Goal: Task Accomplishment & Management: Complete application form

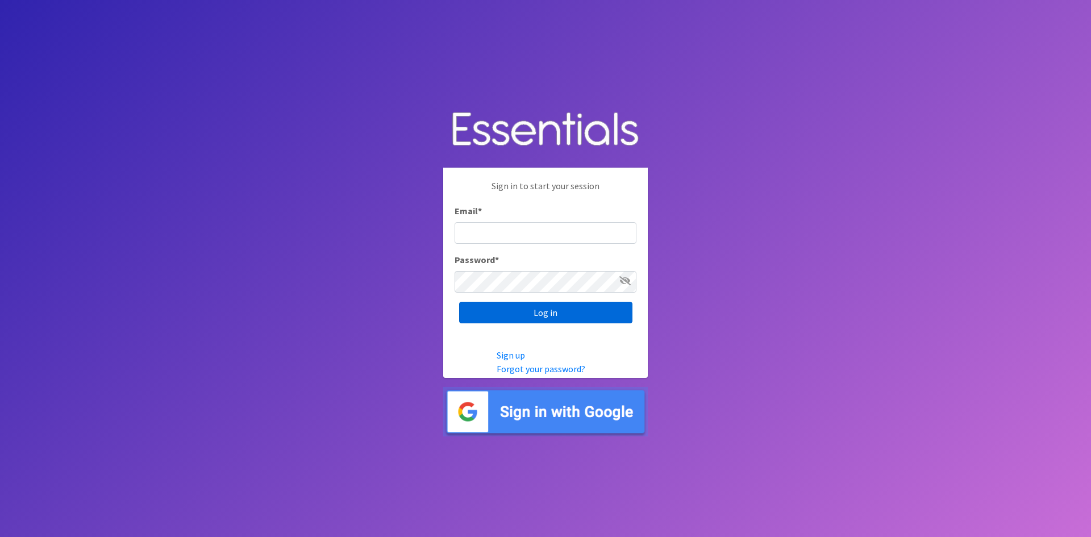
type input "[EMAIL_ADDRESS][DOMAIN_NAME]"
click at [547, 315] on input "Log in" at bounding box center [545, 313] width 173 height 22
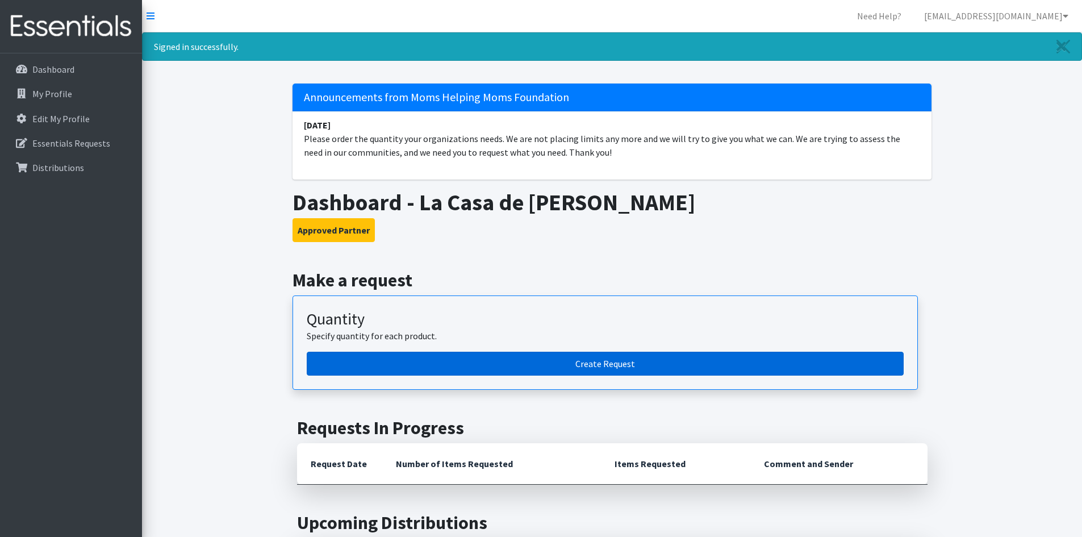
click at [598, 359] on link "Create Request" at bounding box center [605, 364] width 597 height 24
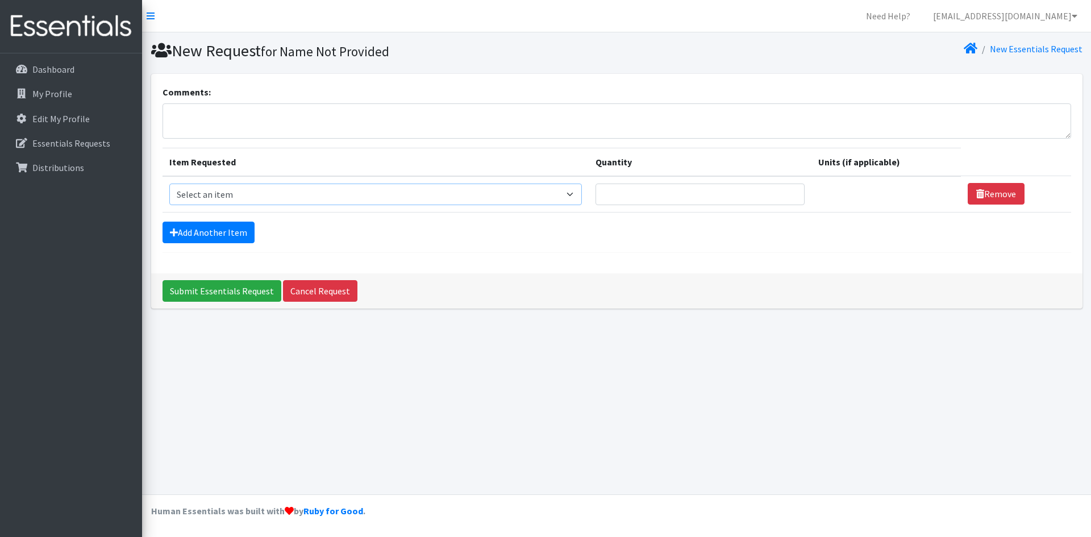
click at [578, 195] on select "Select an item # of Children this order will serve # of Individuals Living in H…" at bounding box center [375, 195] width 413 height 22
select select "13431"
click at [169, 184] on select "Select an item # of Children this order will serve # of Individuals Living in H…" at bounding box center [375, 195] width 413 height 22
click at [709, 199] on input "Quantity" at bounding box center [699, 195] width 209 height 22
type input "2"
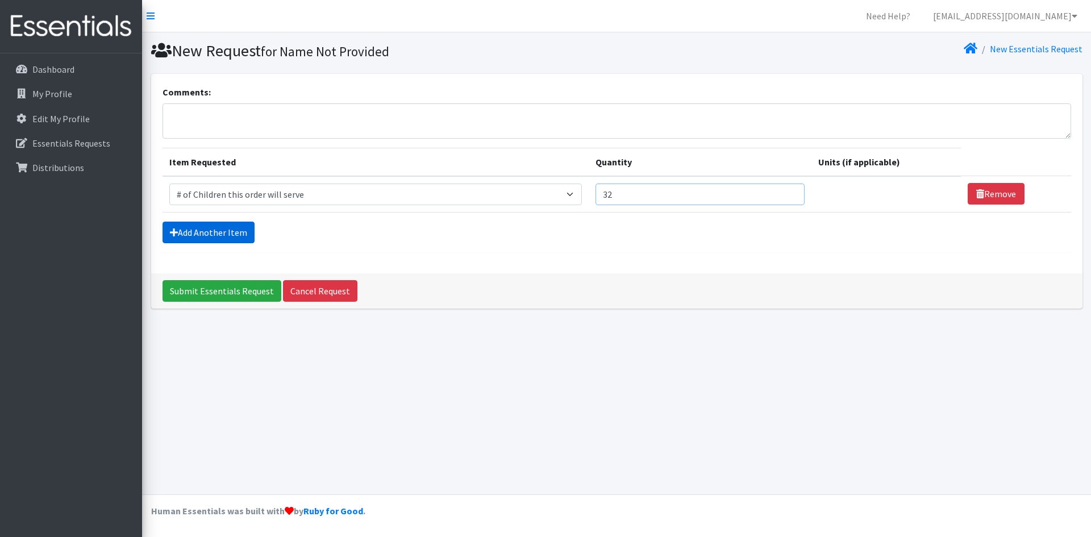
type input "32"
click at [202, 240] on link "Add Another Item" at bounding box center [209, 233] width 92 height 22
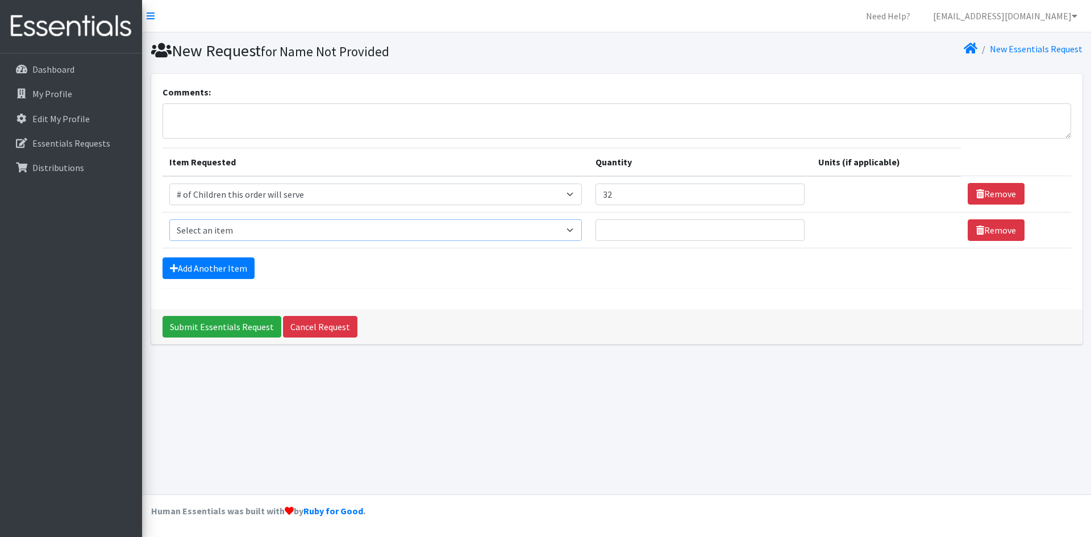
click at [232, 226] on select "Select an item # of Children this order will serve # of Individuals Living in H…" at bounding box center [375, 230] width 413 height 22
select select "6076"
click at [169, 219] on select "Select an item # of Children this order will serve # of Individuals Living in H…" at bounding box center [375, 230] width 413 height 22
click at [642, 224] on input "Quantity" at bounding box center [699, 230] width 209 height 22
type input "92"
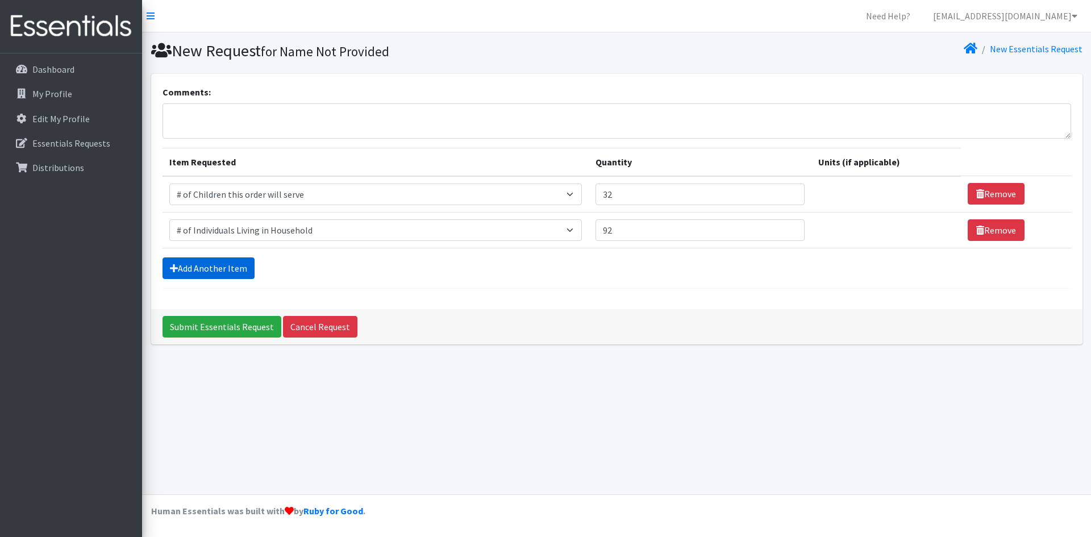
click at [204, 262] on link "Add Another Item" at bounding box center [209, 268] width 92 height 22
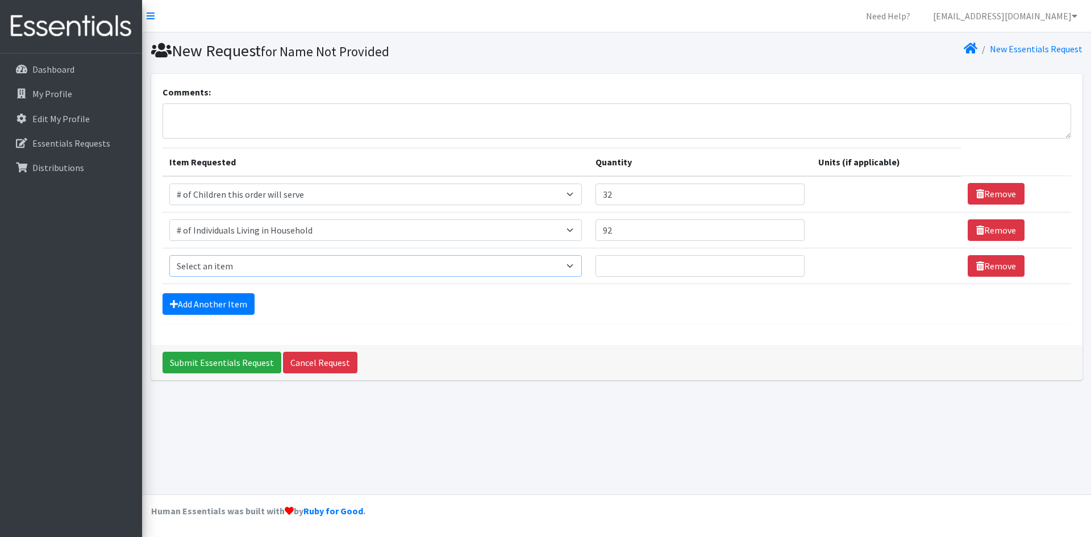
click at [239, 263] on select "Select an item # of Children this order will serve # of Individuals Living in H…" at bounding box center [375, 266] width 413 height 22
select select "1984"
click at [169, 255] on select "Select an item # of Children this order will serve # of Individuals Living in H…" at bounding box center [375, 266] width 413 height 22
click at [670, 271] on input "Quantity" at bounding box center [699, 266] width 209 height 22
type input "1"
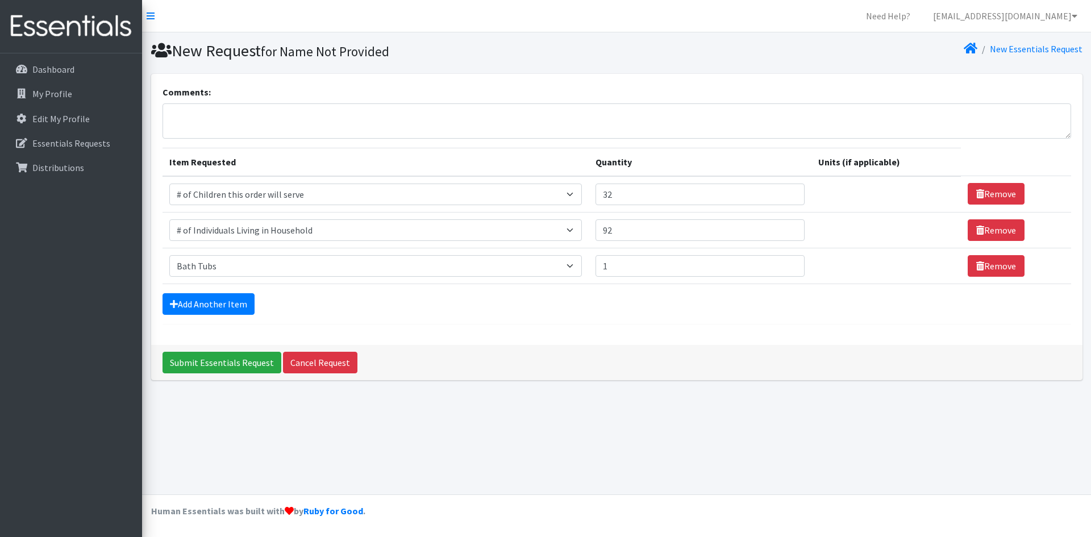
click at [255, 306] on div "Add Another Item" at bounding box center [617, 304] width 909 height 22
click at [238, 306] on link "Add Another Item" at bounding box center [209, 304] width 92 height 22
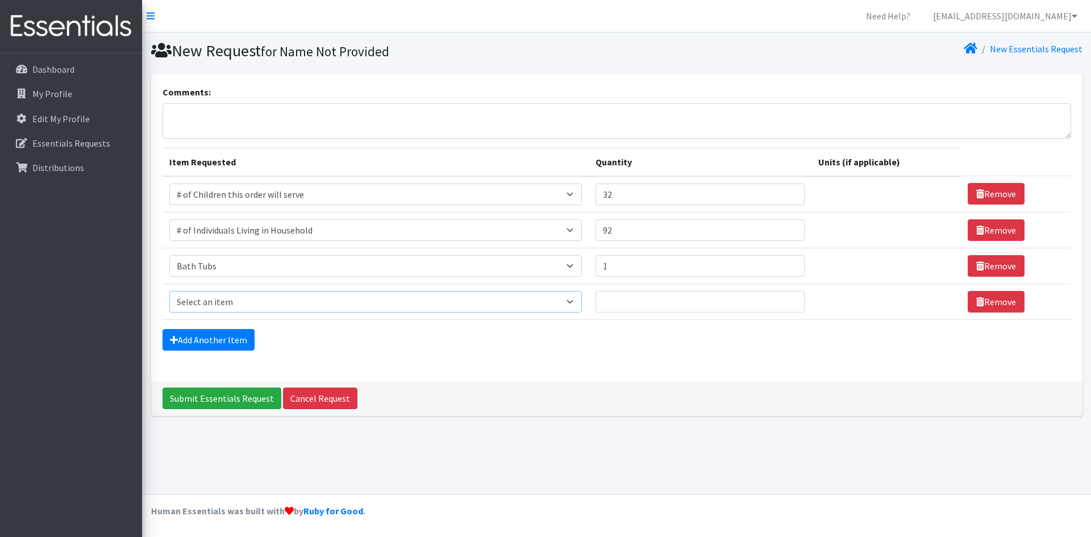
click at [272, 292] on select "Select an item # of Children this order will serve # of Individuals Living in H…" at bounding box center [375, 302] width 413 height 22
click at [169, 291] on select "Select an item # of Children this order will serve # of Individuals Living in H…" at bounding box center [375, 302] width 413 height 22
click at [653, 305] on input "Quantity" at bounding box center [699, 302] width 209 height 22
click at [419, 310] on select "Select an item # of Children this order will serve # of Individuals Living in H…" at bounding box center [375, 302] width 413 height 22
select select "11425"
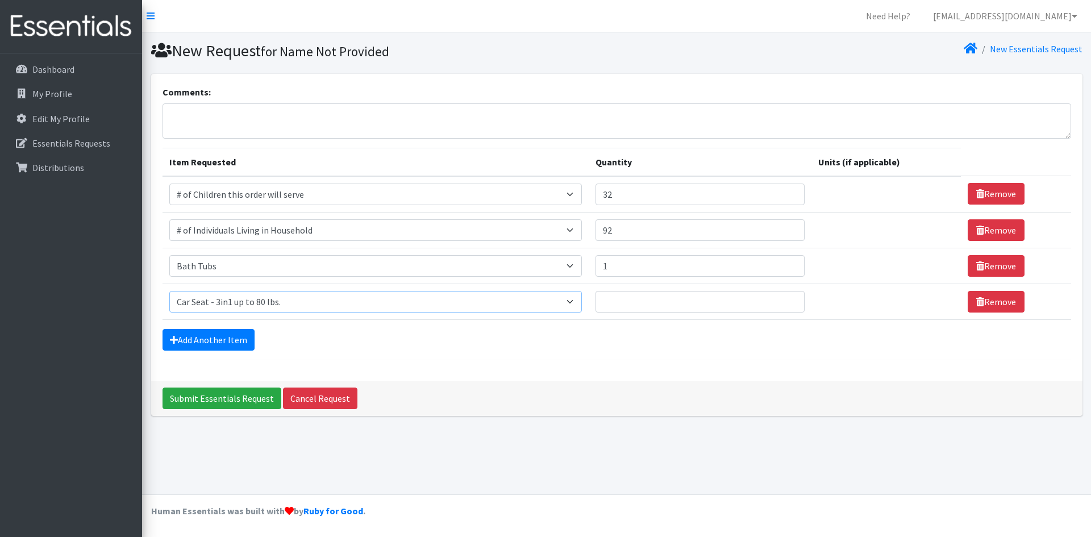
click at [169, 291] on select "Select an item # of Children this order will serve # of Individuals Living in H…" at bounding box center [375, 302] width 413 height 22
click at [620, 306] on input "Quantity" at bounding box center [699, 302] width 209 height 22
type input "2"
click at [213, 333] on link "Add Another Item" at bounding box center [209, 340] width 92 height 22
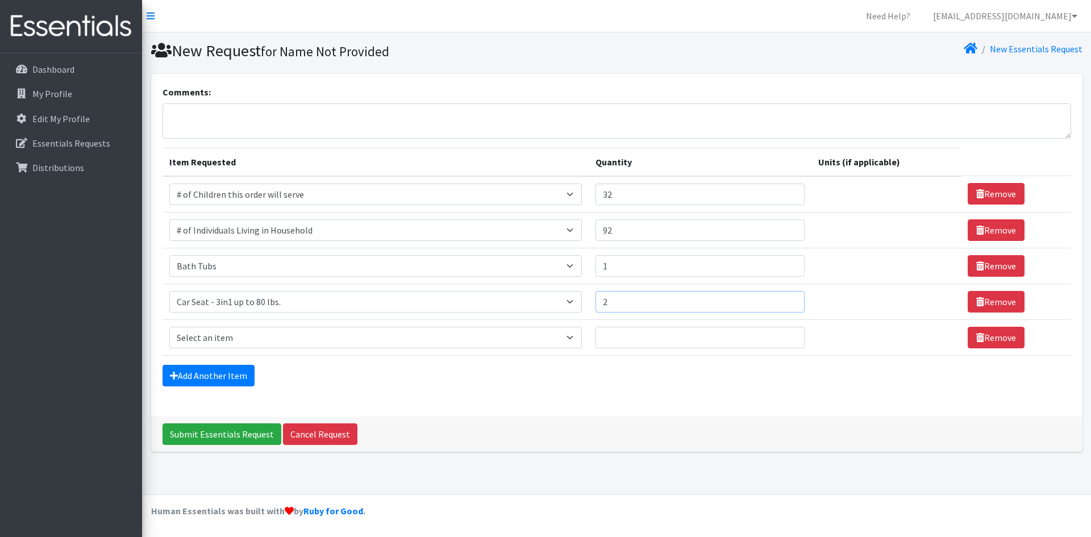
click at [634, 301] on input "2" at bounding box center [699, 302] width 209 height 22
type input "1"
click at [443, 340] on select "Select an item # of Children this order will serve # of Individuals Living in H…" at bounding box center [375, 338] width 413 height 22
select select "7173"
click at [169, 327] on select "Select an item # of Children this order will serve # of Individuals Living in H…" at bounding box center [375, 338] width 413 height 22
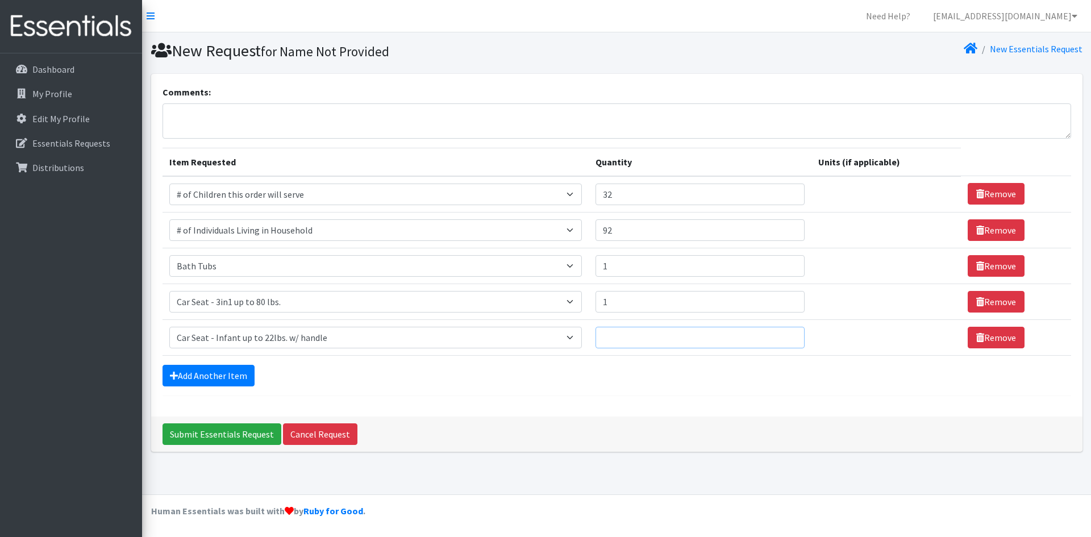
click at [671, 339] on input "Quantity" at bounding box center [699, 338] width 209 height 22
type input "1"
click at [188, 378] on link "Add Another Item" at bounding box center [209, 376] width 92 height 22
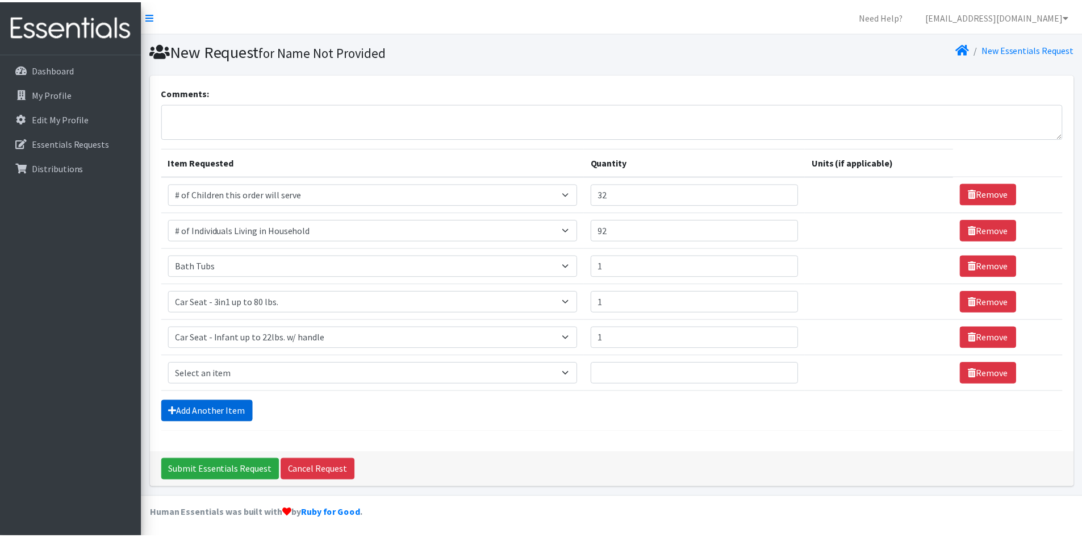
scroll to position [2, 0]
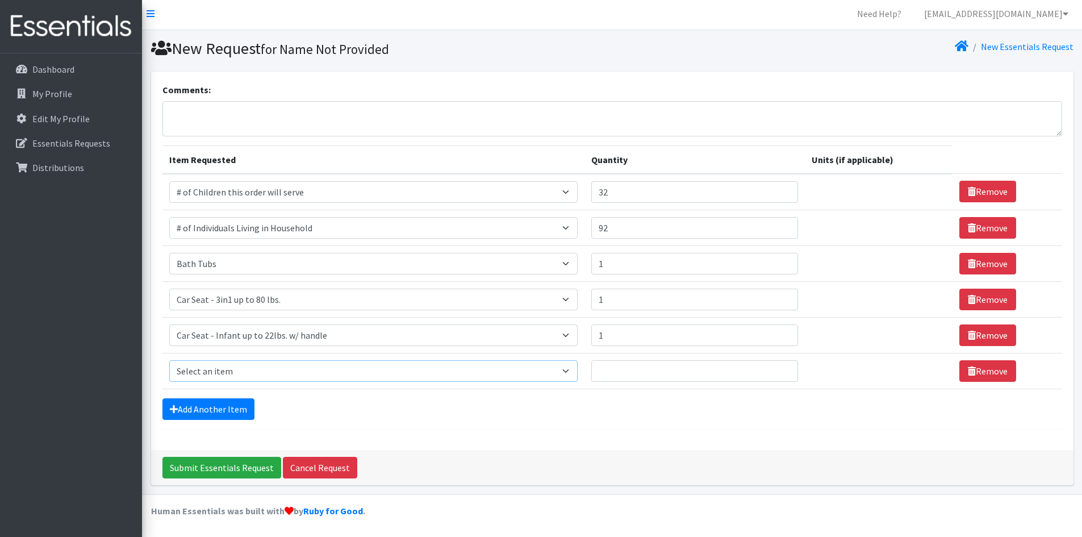
click at [230, 367] on select "Select an item # of Children this order will serve # of Individuals Living in H…" at bounding box center [373, 371] width 409 height 22
select select "15477"
click at [169, 360] on select "Select an item # of Children this order will serve # of Individuals Living in H…" at bounding box center [373, 371] width 409 height 22
click at [635, 374] on input "Quantity" at bounding box center [687, 371] width 204 height 22
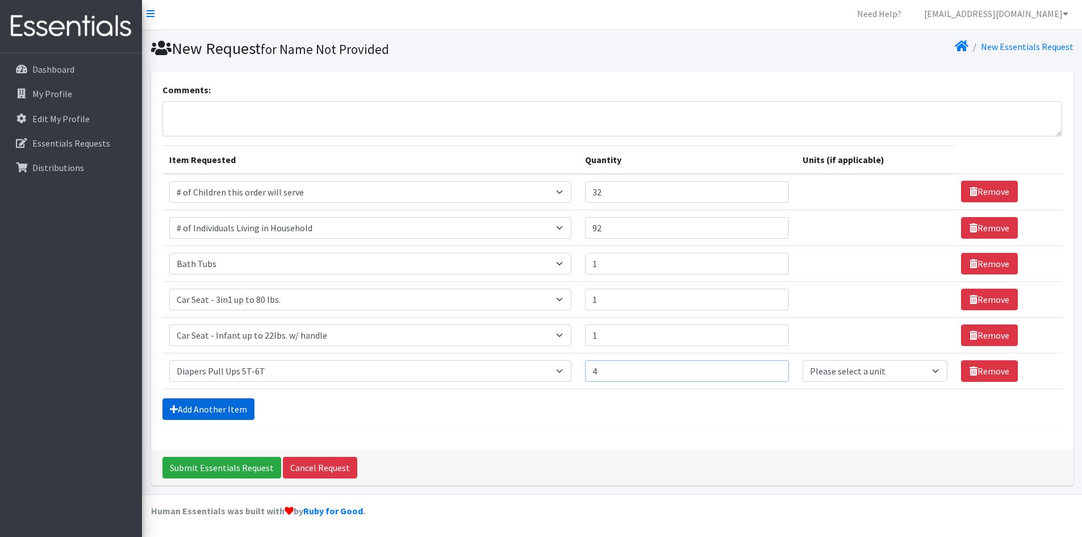
type input "4"
click at [203, 409] on link "Add Another Item" at bounding box center [209, 409] width 92 height 22
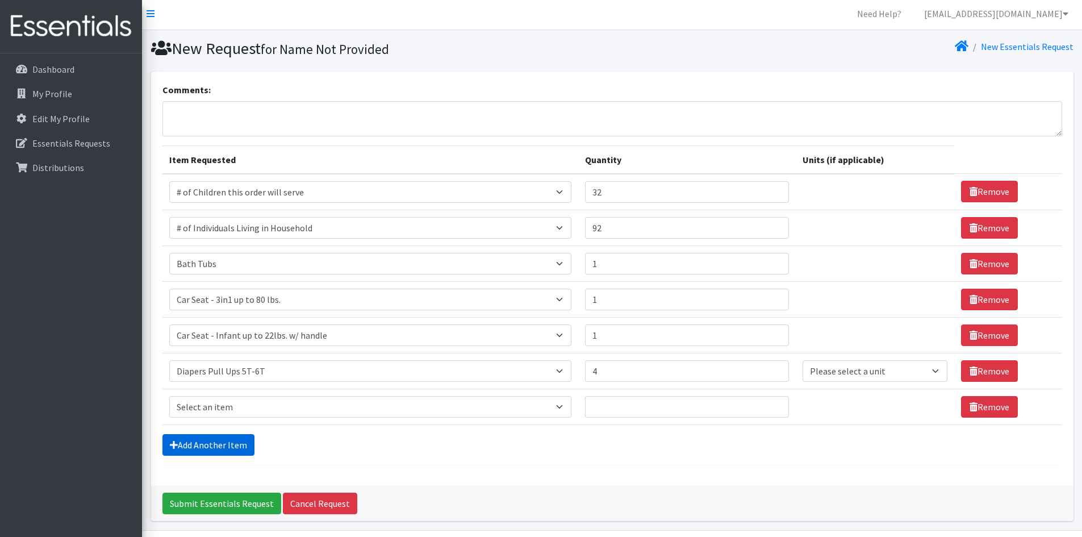
scroll to position [38, 0]
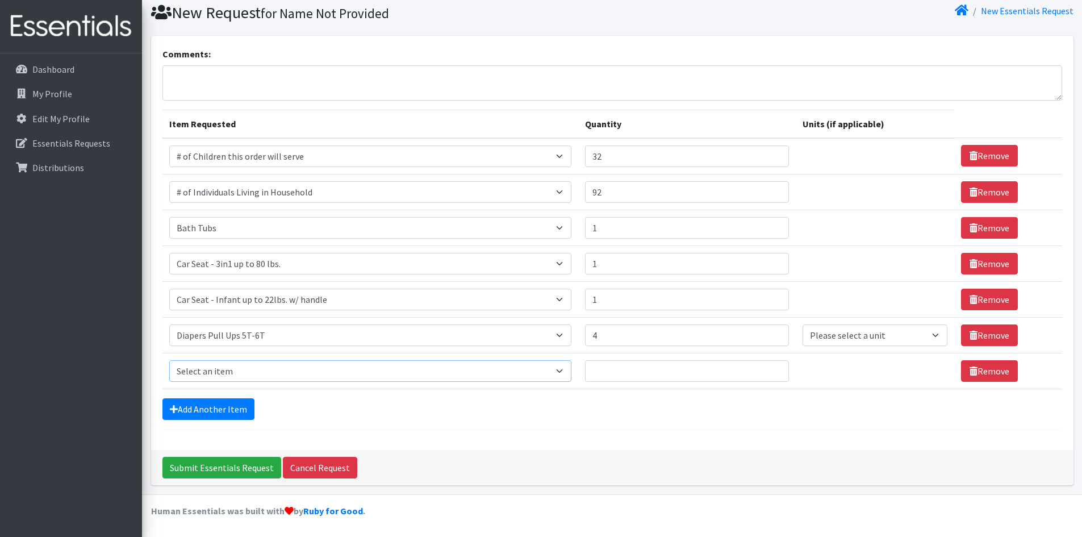
click at [268, 376] on select "Select an item # of Children this order will serve # of Individuals Living in H…" at bounding box center [370, 371] width 402 height 22
select select "1964"
click at [169, 360] on select "Select an item # of Children this order will serve # of Individuals Living in H…" at bounding box center [370, 371] width 402 height 22
click at [653, 382] on td "Quantity" at bounding box center [687, 371] width 218 height 36
click at [643, 359] on td "Quantity" at bounding box center [687, 371] width 218 height 36
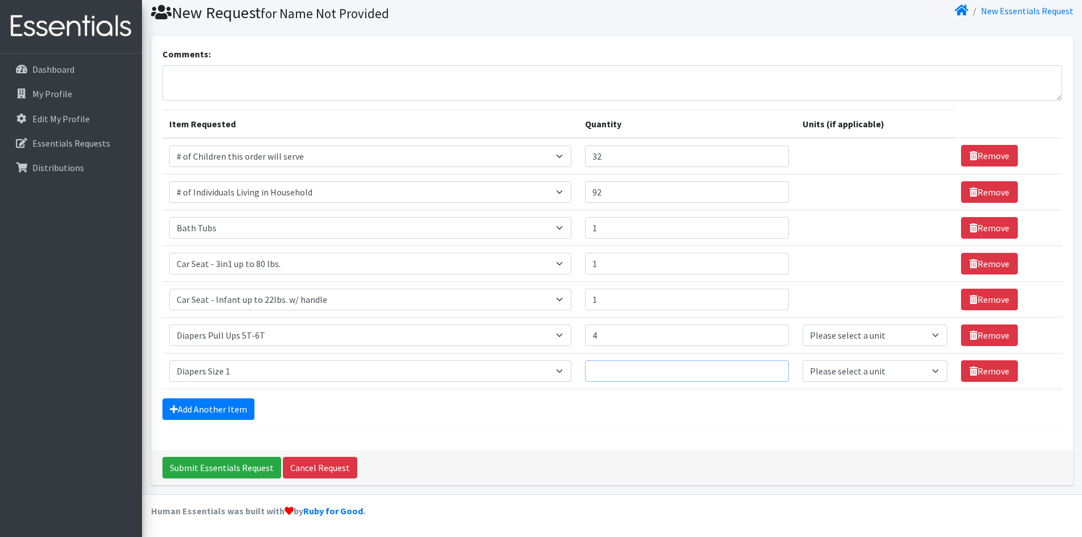
click at [640, 366] on input "Quantity" at bounding box center [687, 371] width 204 height 22
type input "10"
click at [206, 406] on link "Add Another Item" at bounding box center [209, 409] width 92 height 22
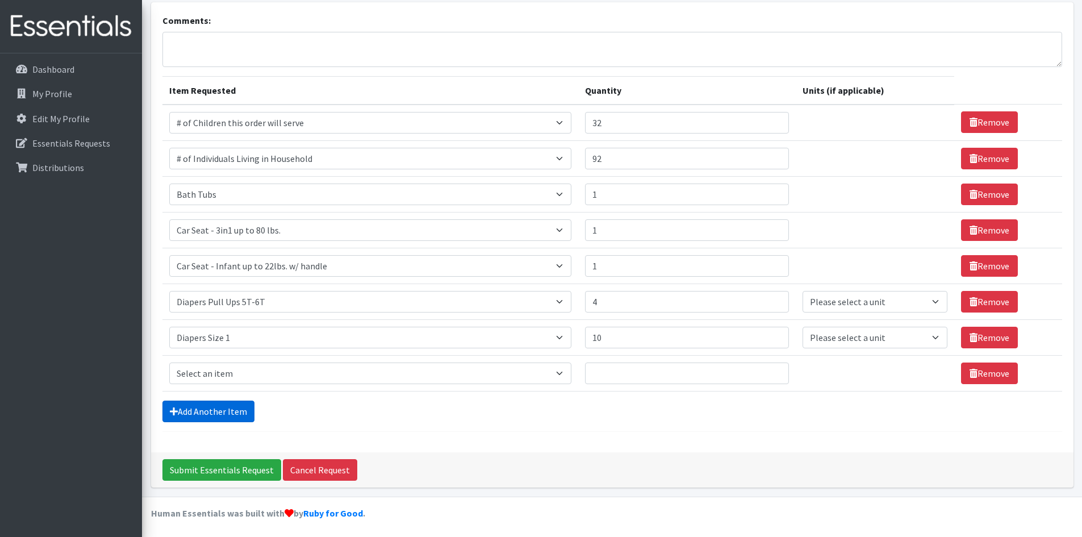
scroll to position [74, 0]
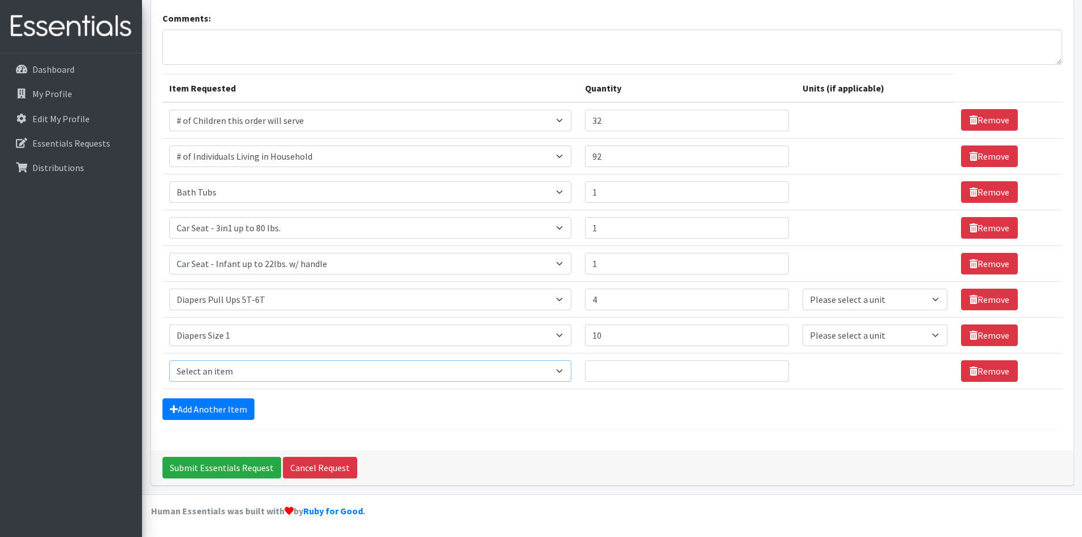
click at [248, 376] on select "Select an item # of Children this order will serve # of Individuals Living in H…" at bounding box center [370, 371] width 402 height 22
select select "1965"
click at [169, 360] on select "Select an item # of Children this order will serve # of Individuals Living in H…" at bounding box center [370, 371] width 402 height 22
click at [638, 364] on input "Quantity" at bounding box center [687, 371] width 204 height 22
type input "8"
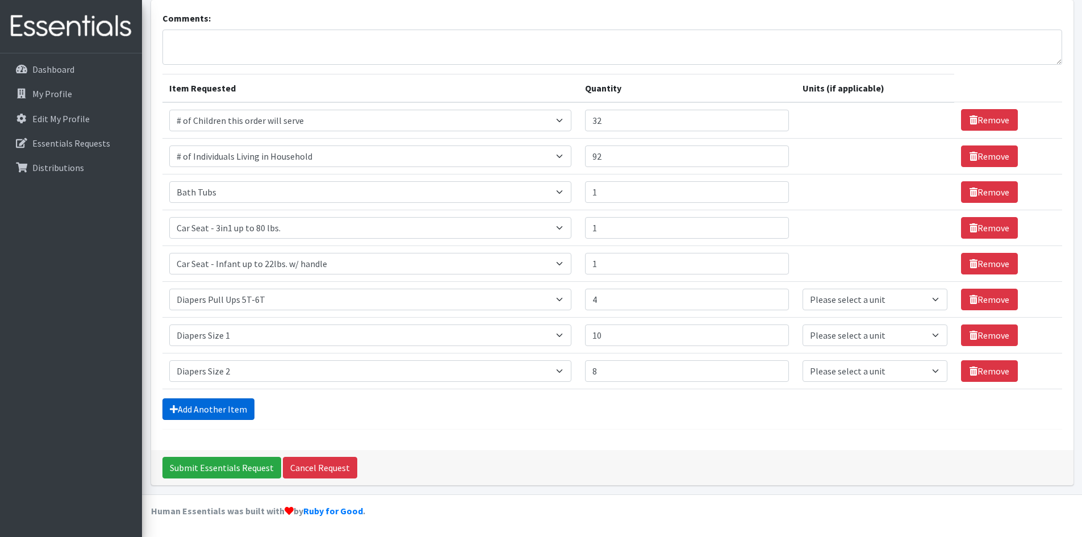
click at [219, 410] on link "Add Another Item" at bounding box center [209, 409] width 92 height 22
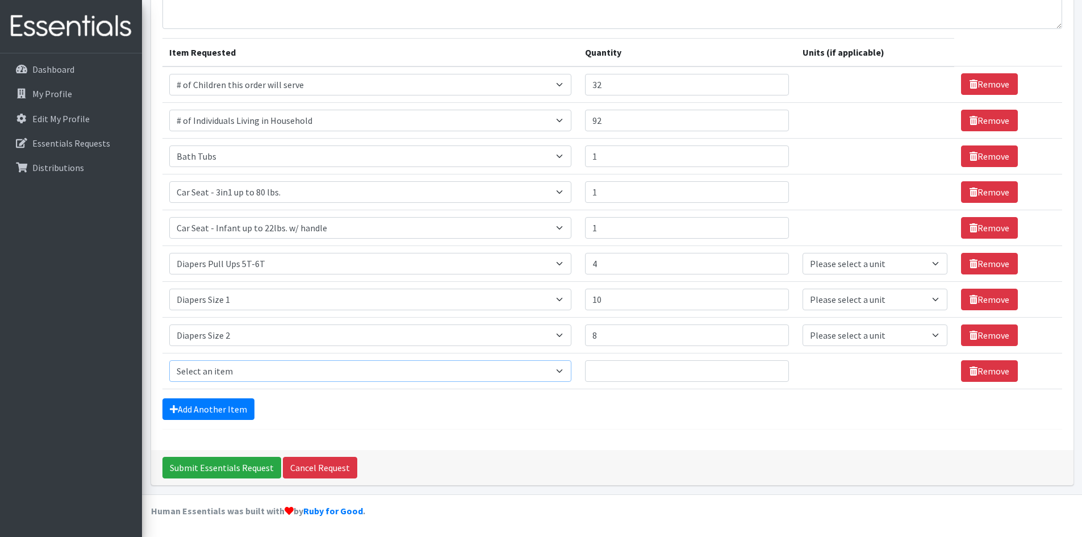
click at [264, 370] on select "Select an item # of Children this order will serve # of Individuals Living in H…" at bounding box center [370, 371] width 402 height 22
select select "1966"
click at [169, 360] on select "Select an item # of Children this order will serve # of Individuals Living in H…" at bounding box center [370, 371] width 402 height 22
click at [660, 372] on input "Quantity" at bounding box center [687, 371] width 204 height 22
type input "8"
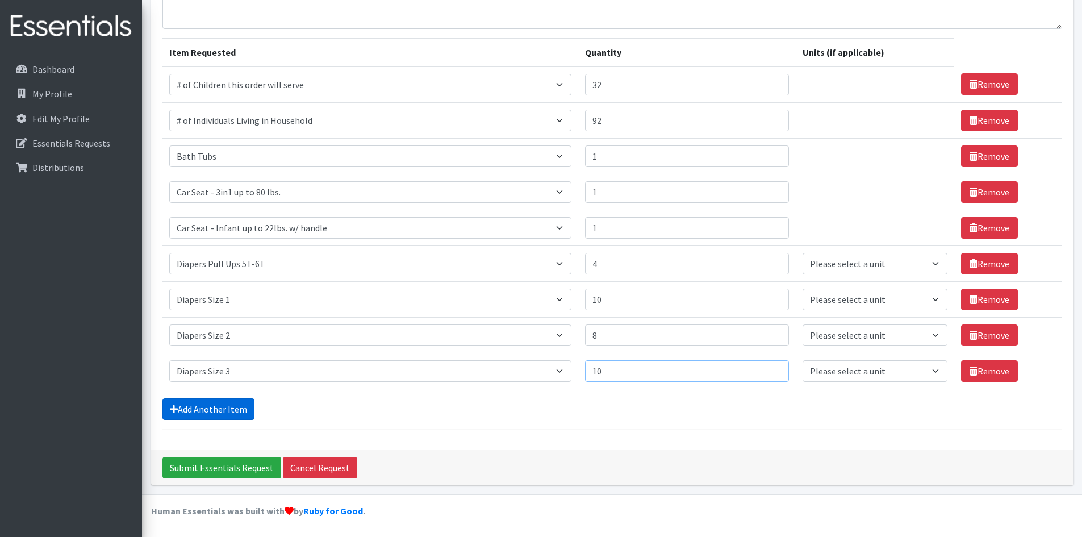
type input "10"
click at [211, 409] on link "Add Another Item" at bounding box center [209, 409] width 92 height 22
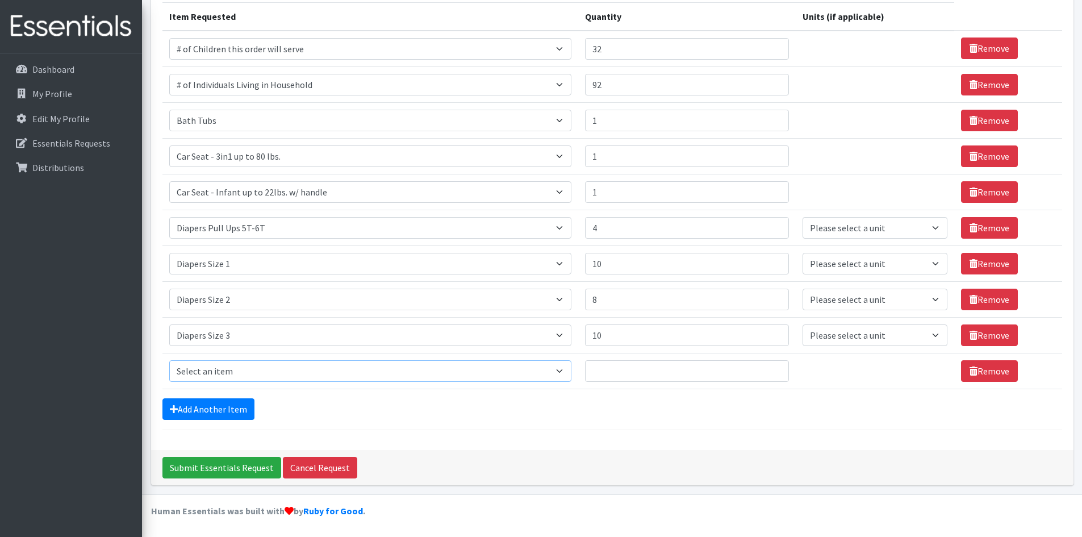
click at [285, 366] on select "Select an item # of Children this order will serve # of Individuals Living in H…" at bounding box center [370, 371] width 402 height 22
select select "1967"
click at [169, 360] on select "Select an item # of Children this order will serve # of Individuals Living in H…" at bounding box center [370, 371] width 402 height 22
click at [667, 383] on td "Quantity" at bounding box center [687, 371] width 218 height 36
click at [661, 374] on input "Quantity" at bounding box center [687, 371] width 204 height 22
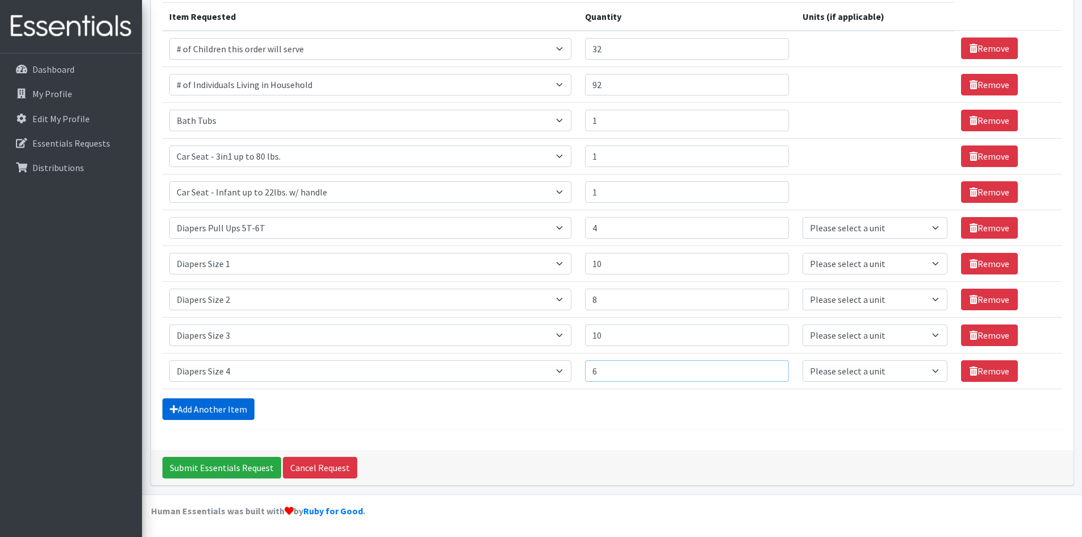
type input "6"
click at [220, 414] on link "Add Another Item" at bounding box center [209, 409] width 92 height 22
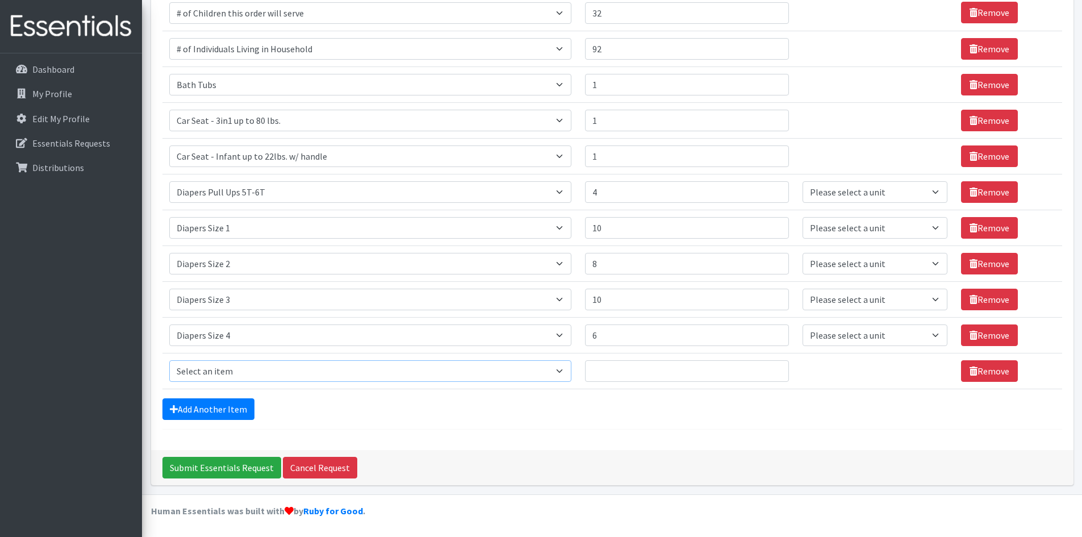
click at [282, 372] on select "Select an item # of Children this order will serve # of Individuals Living in H…" at bounding box center [370, 371] width 402 height 22
select select "1969"
click at [169, 360] on select "Select an item # of Children this order will serve # of Individuals Living in H…" at bounding box center [370, 371] width 402 height 22
click at [673, 384] on td "Quantity" at bounding box center [687, 371] width 218 height 36
click at [663, 373] on input "Quantity" at bounding box center [687, 371] width 204 height 22
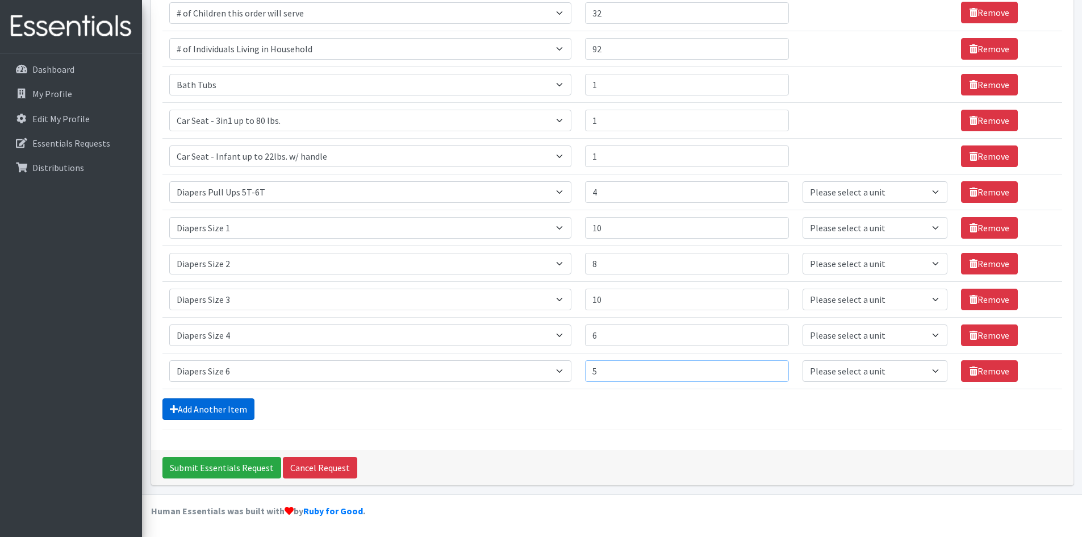
type input "5"
click at [209, 406] on link "Add Another Item" at bounding box center [209, 409] width 92 height 22
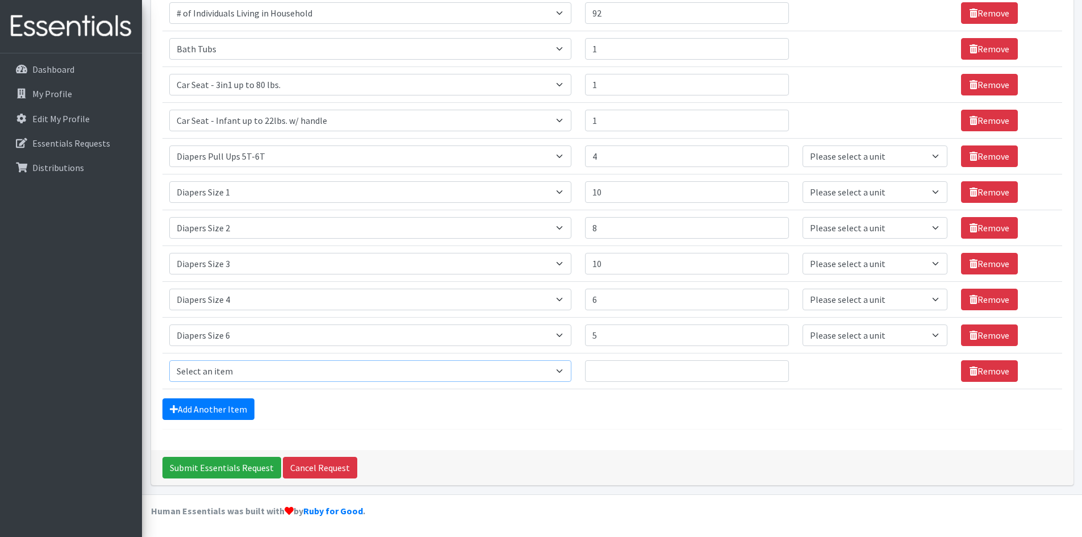
click at [266, 377] on select "Select an item # of Children this order will serve # of Individuals Living in H…" at bounding box center [370, 371] width 402 height 22
select select "1968"
click at [169, 360] on select "Select an item # of Children this order will serve # of Individuals Living in H…" at bounding box center [370, 371] width 402 height 22
click at [651, 379] on input "Quantity" at bounding box center [687, 371] width 204 height 22
type input "2"
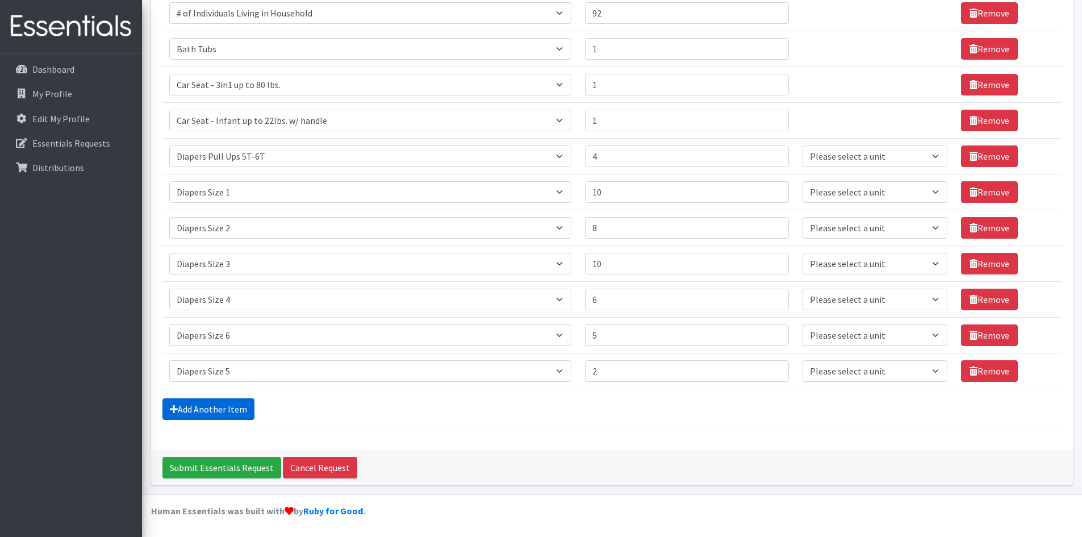
click at [198, 409] on link "Add Another Item" at bounding box center [209, 409] width 92 height 22
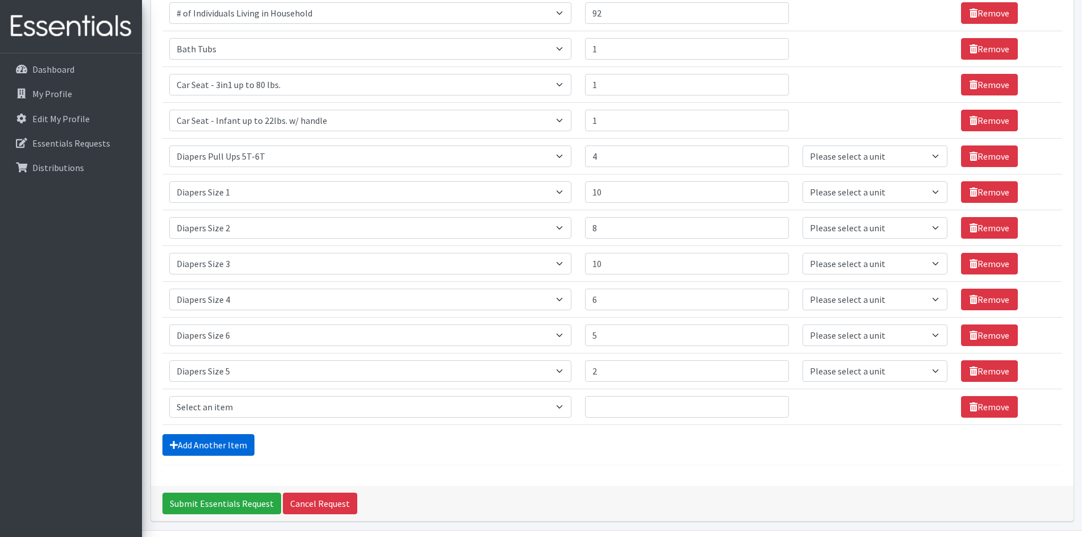
scroll to position [253, 0]
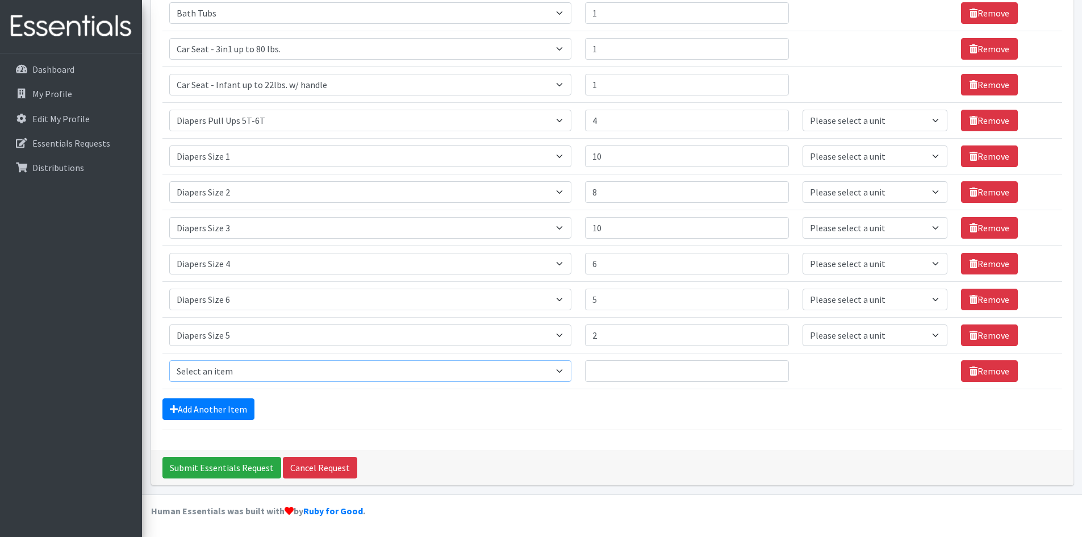
click at [234, 377] on select "Select an item # of Children this order will serve # of Individuals Living in H…" at bounding box center [370, 371] width 402 height 22
select select "1963"
click at [169, 360] on select "Select an item # of Children this order will serve # of Individuals Living in H…" at bounding box center [370, 371] width 402 height 22
click at [649, 377] on input "Quantity" at bounding box center [687, 371] width 204 height 22
type input "3"
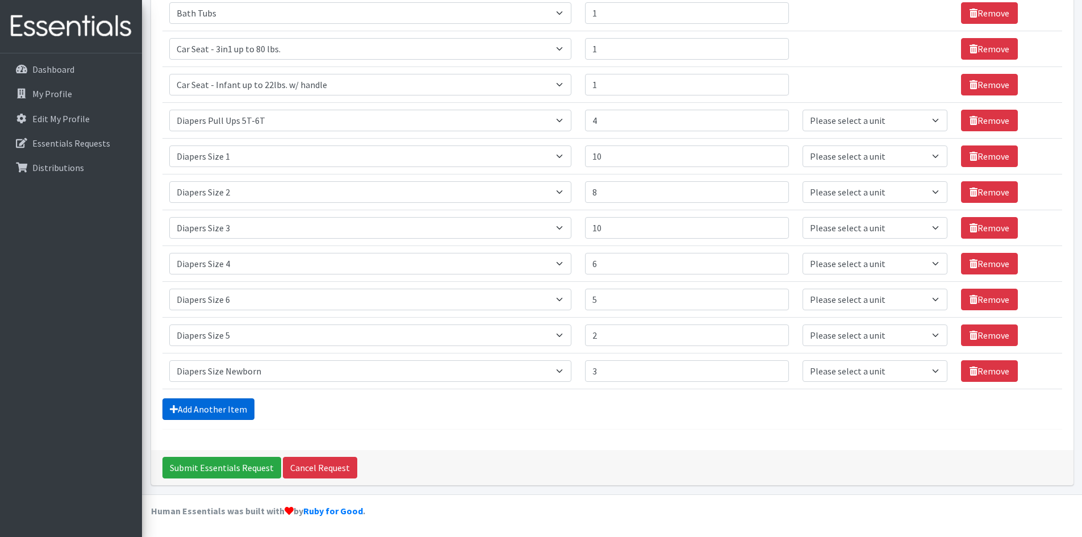
click at [223, 411] on link "Add Another Item" at bounding box center [209, 409] width 92 height 22
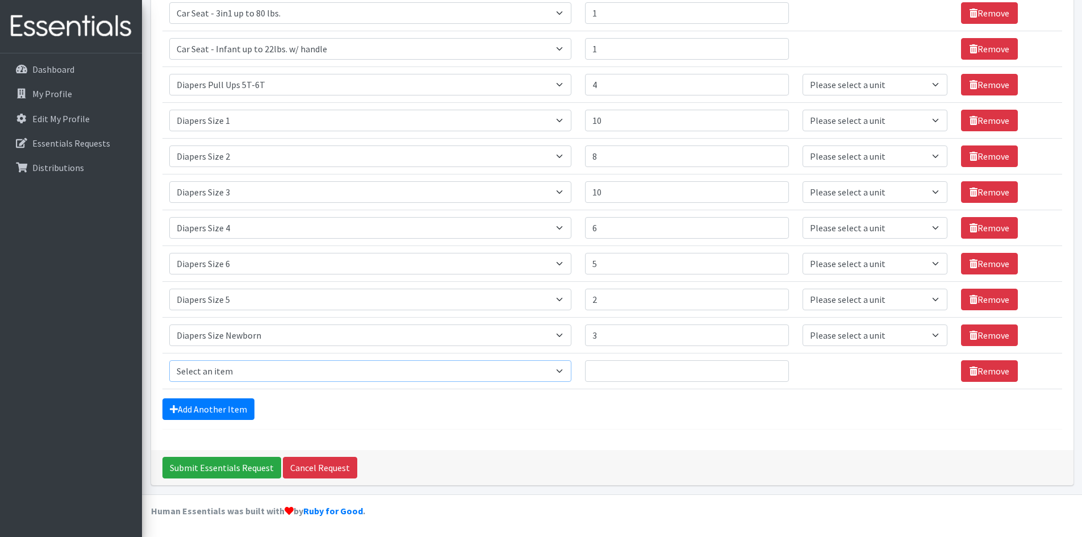
click at [255, 369] on select "Select an item # of Children this order will serve # of Individuals Living in H…" at bounding box center [370, 371] width 402 height 22
select select "5659"
click at [169, 360] on select "Select an item # of Children this order will serve # of Individuals Living in H…" at bounding box center [370, 371] width 402 height 22
click at [637, 380] on input "Quantity" at bounding box center [687, 371] width 204 height 22
type input "32"
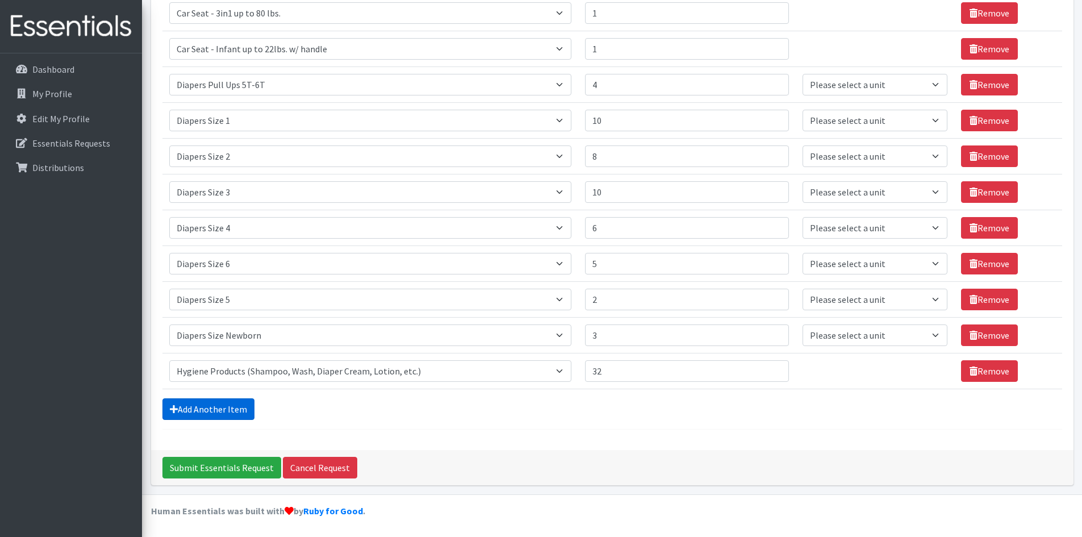
click at [227, 412] on link "Add Another Item" at bounding box center [209, 409] width 92 height 22
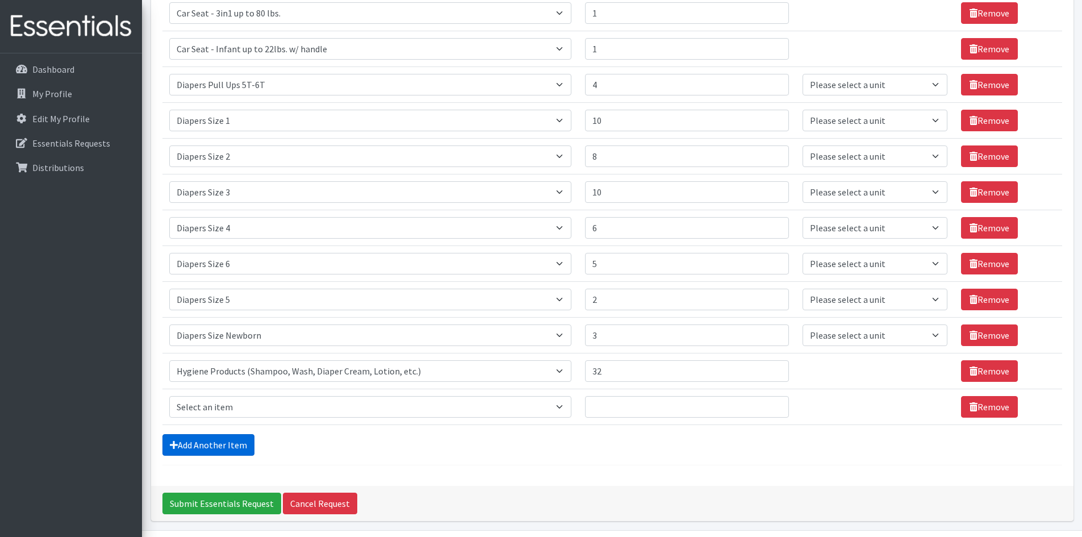
scroll to position [324, 0]
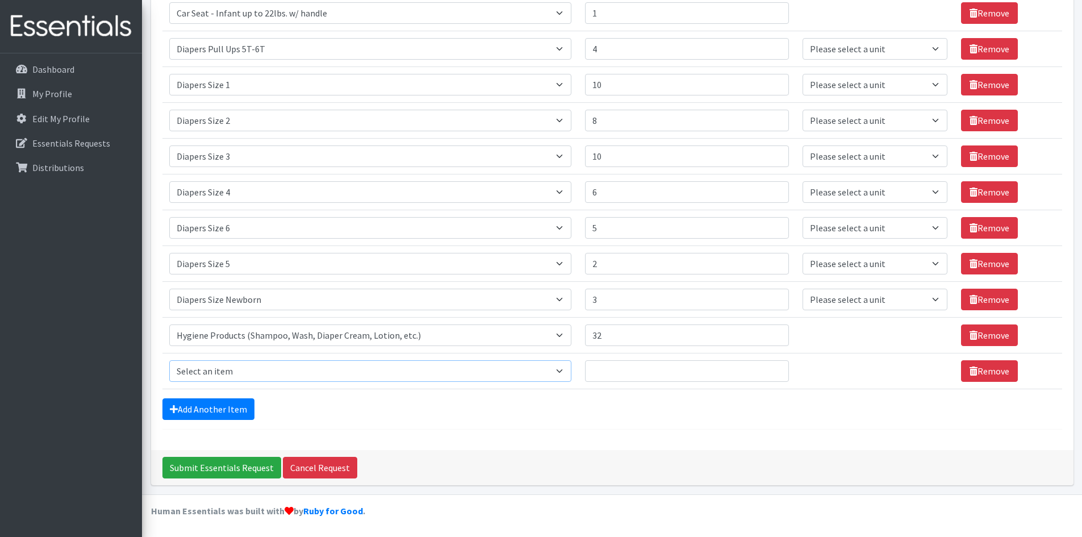
click at [279, 374] on select "Select an item # of Children this order will serve # of Individuals Living in H…" at bounding box center [370, 371] width 402 height 22
select select "1929"
click at [169, 360] on select "Select an item # of Children this order will serve # of Individuals Living in H…" at bounding box center [370, 371] width 402 height 22
click at [638, 384] on td "Quantity" at bounding box center [687, 371] width 218 height 36
click at [639, 378] on input "Quantity" at bounding box center [687, 371] width 204 height 22
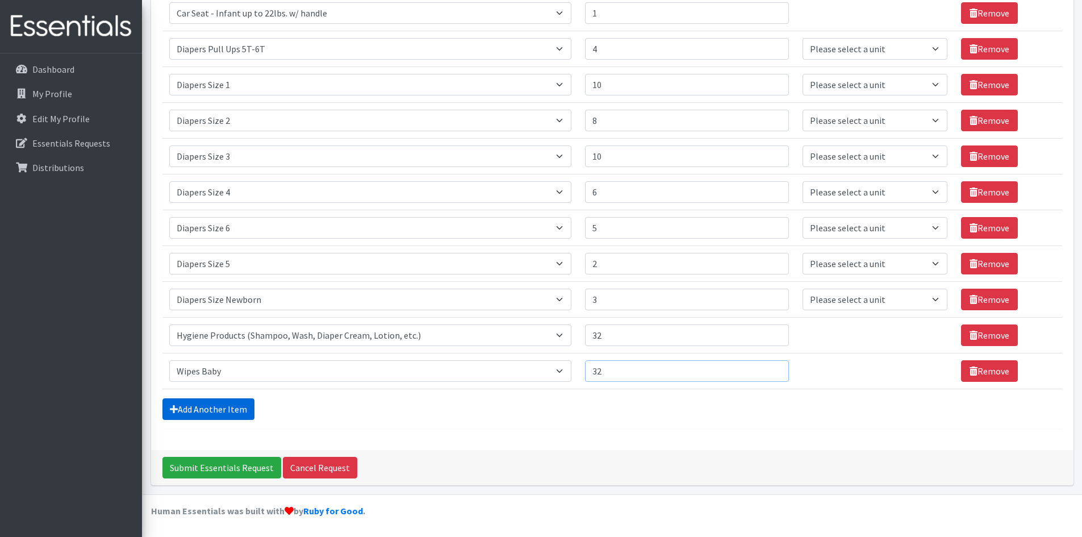
type input "32"
click at [170, 407] on icon at bounding box center [174, 409] width 8 height 9
click at [227, 401] on link "Add Another Item" at bounding box center [209, 409] width 92 height 22
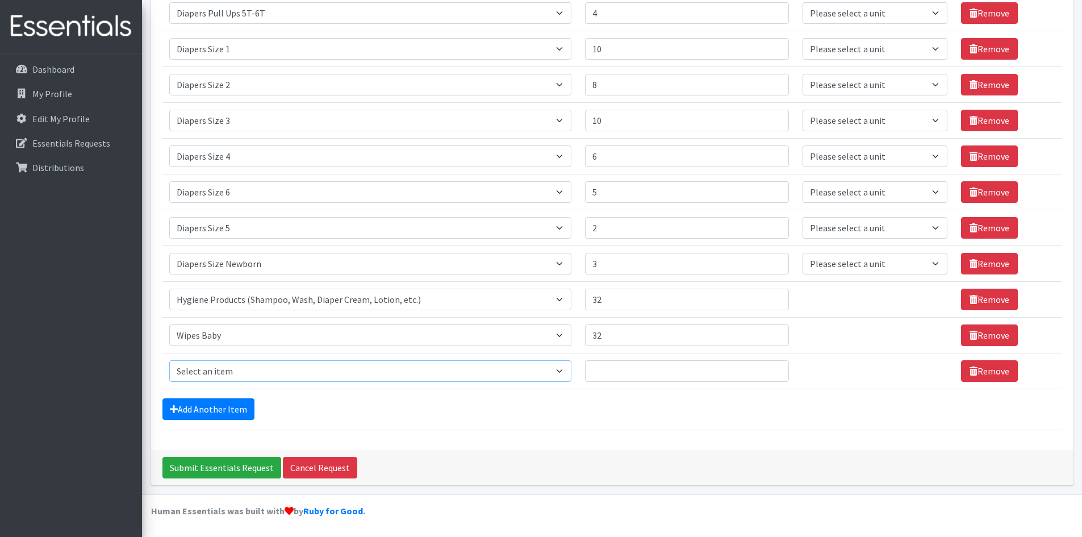
click at [251, 375] on select "Select an item # of Children this order will serve # of Individuals Living in H…" at bounding box center [370, 371] width 402 height 22
select select "6264"
click at [169, 360] on select "Select an item # of Children this order will serve # of Individuals Living in H…" at bounding box center [370, 371] width 402 height 22
click at [626, 367] on input "Quantity" at bounding box center [687, 371] width 204 height 22
type input "3"
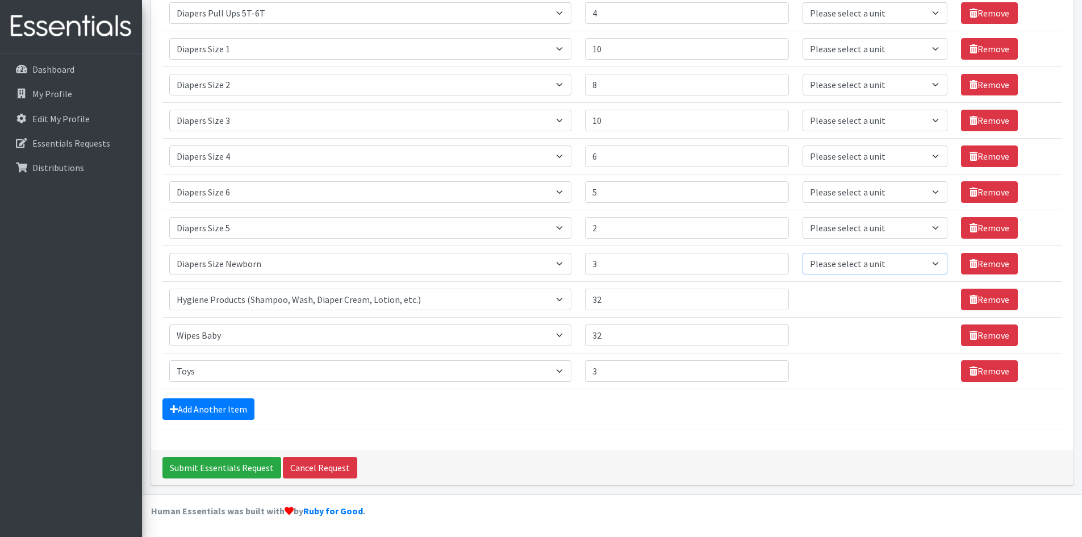
click at [872, 269] on select "Please select a unit units Packs" at bounding box center [875, 264] width 145 height 22
select select
click at [803, 253] on select "Please select a unit units Packs" at bounding box center [875, 264] width 145 height 22
click at [869, 230] on select "Please select a unit units Packs" at bounding box center [875, 228] width 145 height 22
select select
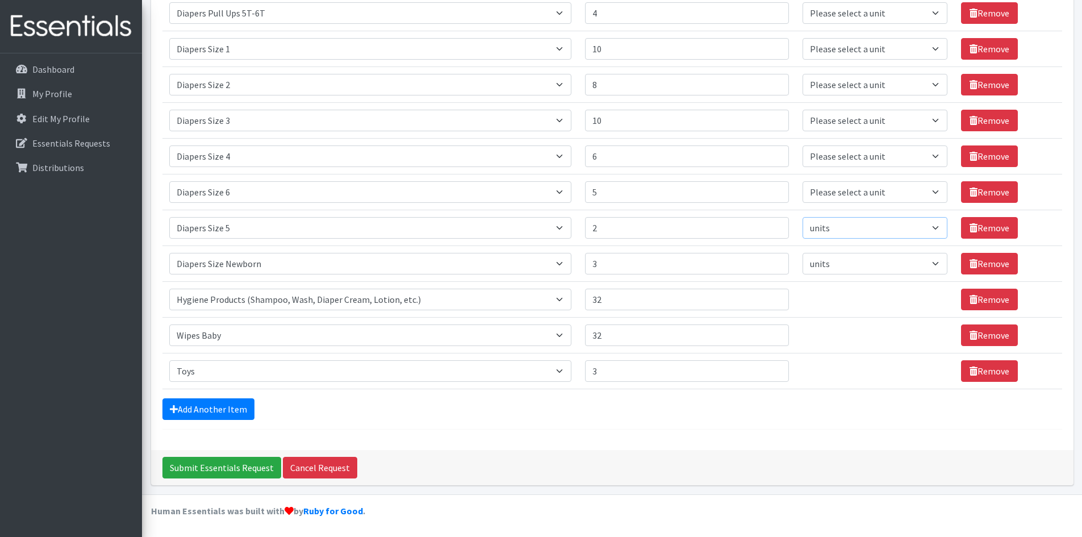
click at [803, 217] on select "Please select a unit units Packs" at bounding box center [875, 228] width 145 height 22
click at [858, 193] on select "Please select a unit units Packs" at bounding box center [875, 192] width 145 height 22
select select
click at [803, 181] on select "Please select a unit units Packs" at bounding box center [875, 192] width 145 height 22
click at [855, 151] on select "Please select a unit units Packs" at bounding box center [875, 156] width 145 height 22
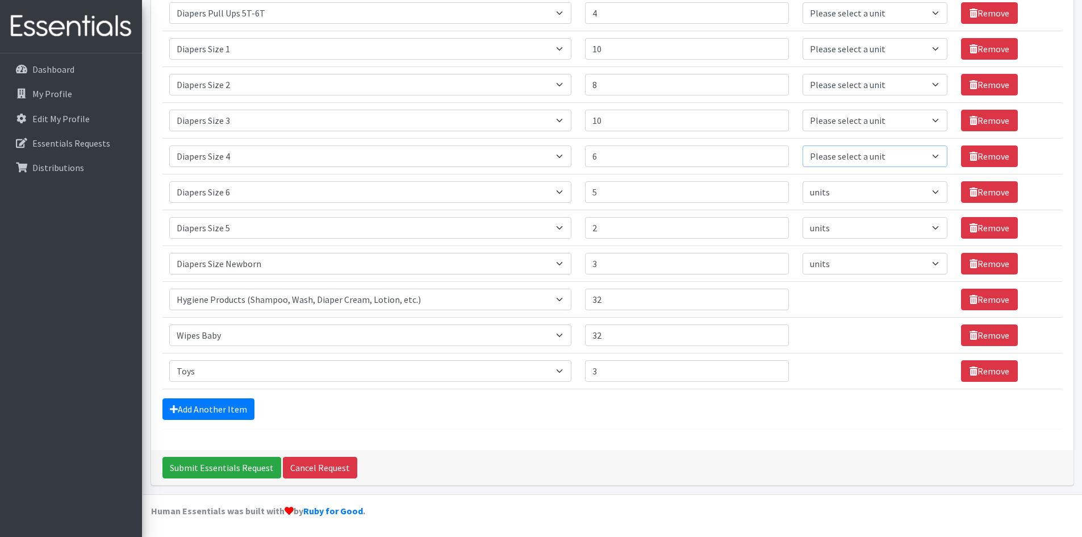
select select
click at [803, 145] on select "Please select a unit units Packs" at bounding box center [875, 156] width 145 height 22
click at [846, 127] on select "Please select a unit units Packs" at bounding box center [875, 121] width 145 height 22
select select
click at [803, 110] on select "Please select a unit units Packs" at bounding box center [875, 121] width 145 height 22
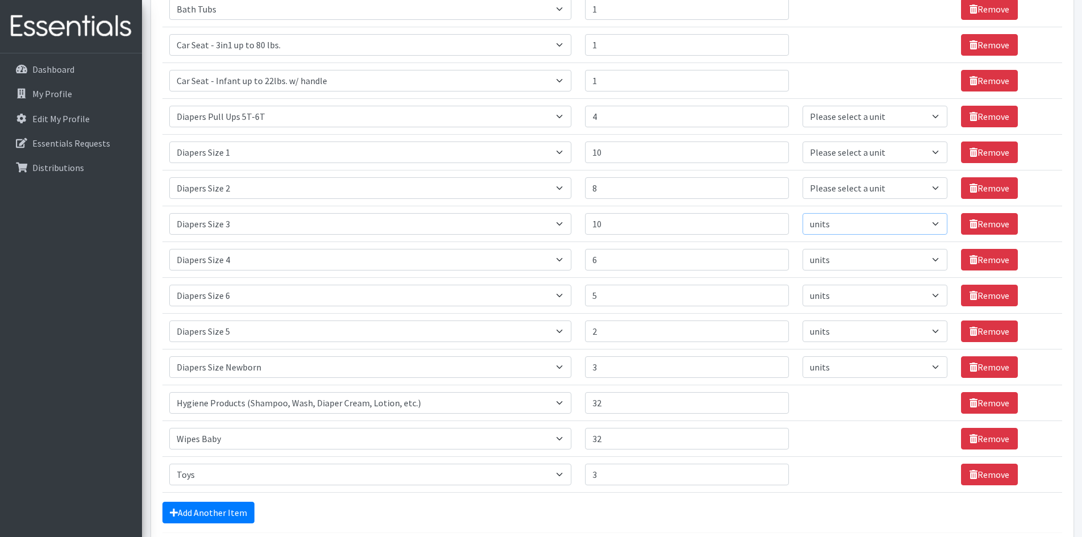
scroll to position [247, 0]
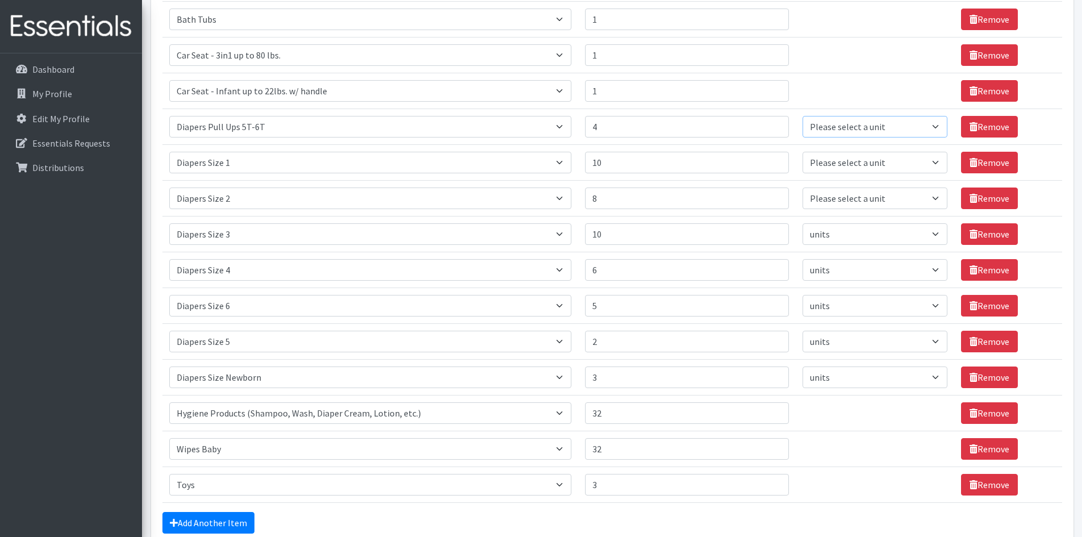
click at [832, 126] on select "Please select a unit units Packs" at bounding box center [875, 127] width 145 height 22
select select
click at [803, 116] on select "Please select a unit units Packs" at bounding box center [875, 127] width 145 height 22
click at [835, 163] on select "Please select a unit units Packs" at bounding box center [875, 163] width 145 height 22
select select
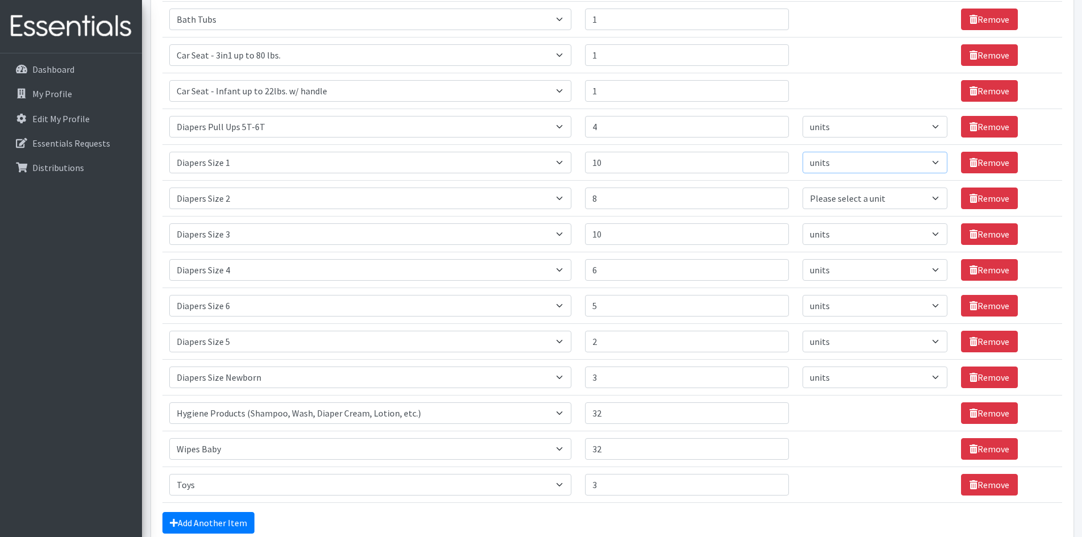
click at [803, 152] on select "Please select a unit units Packs" at bounding box center [875, 163] width 145 height 22
click at [824, 198] on select "Please select a unit units Packs" at bounding box center [875, 199] width 145 height 22
select select
click at [803, 188] on select "Please select a unit units Packs" at bounding box center [875, 199] width 145 height 22
drag, startPoint x: 829, startPoint y: 464, endPoint x: 808, endPoint y: 382, distance: 85.0
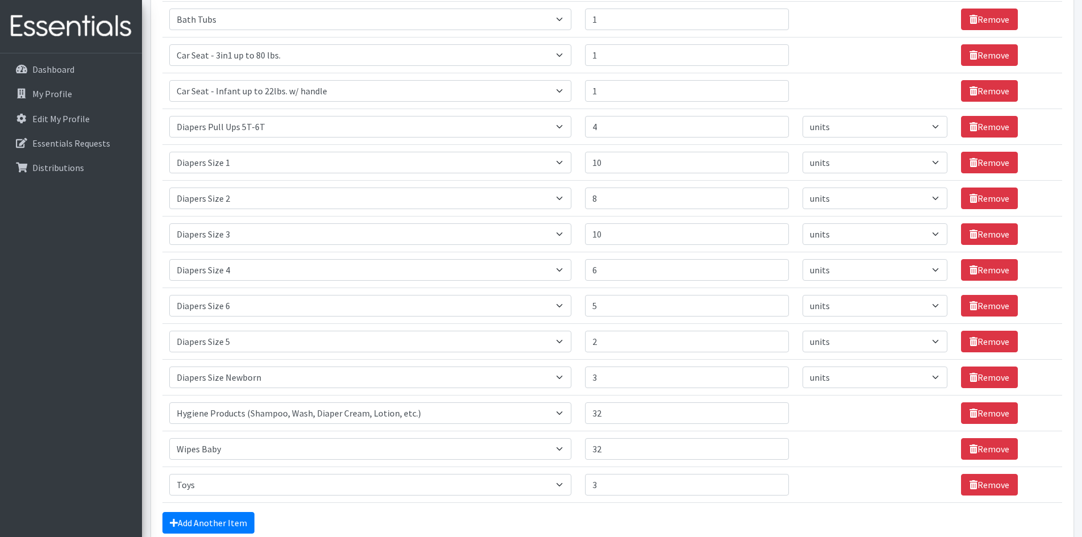
click at [829, 464] on td "Unit units" at bounding box center [875, 449] width 159 height 36
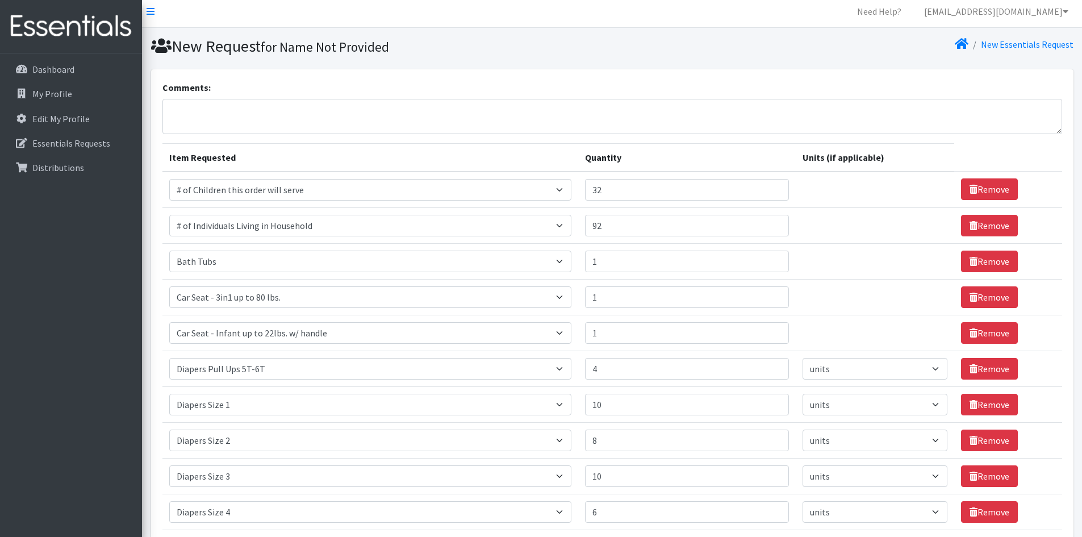
scroll to position [0, 0]
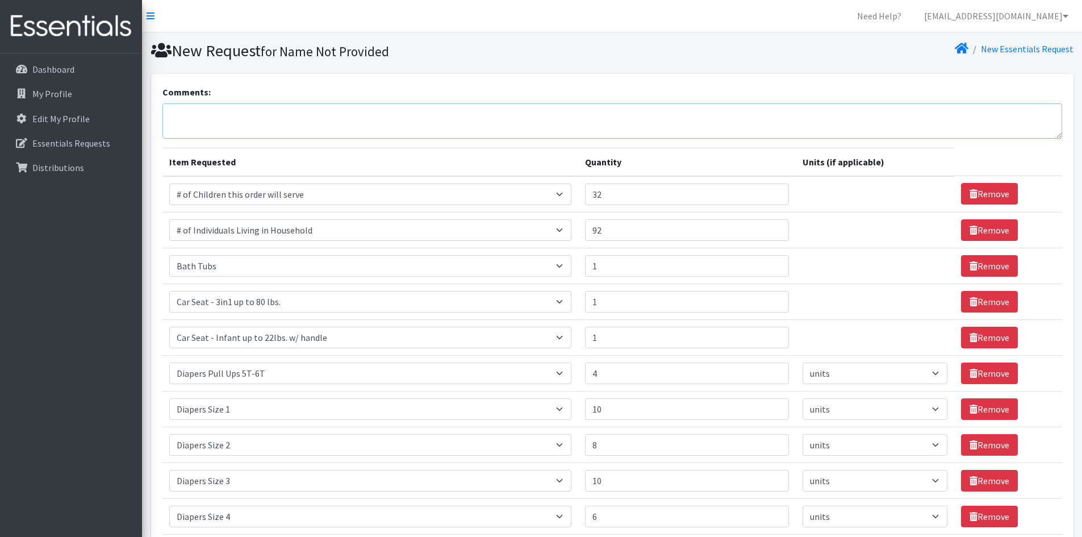
click at [211, 115] on textarea "Comments:" at bounding box center [613, 120] width 900 height 35
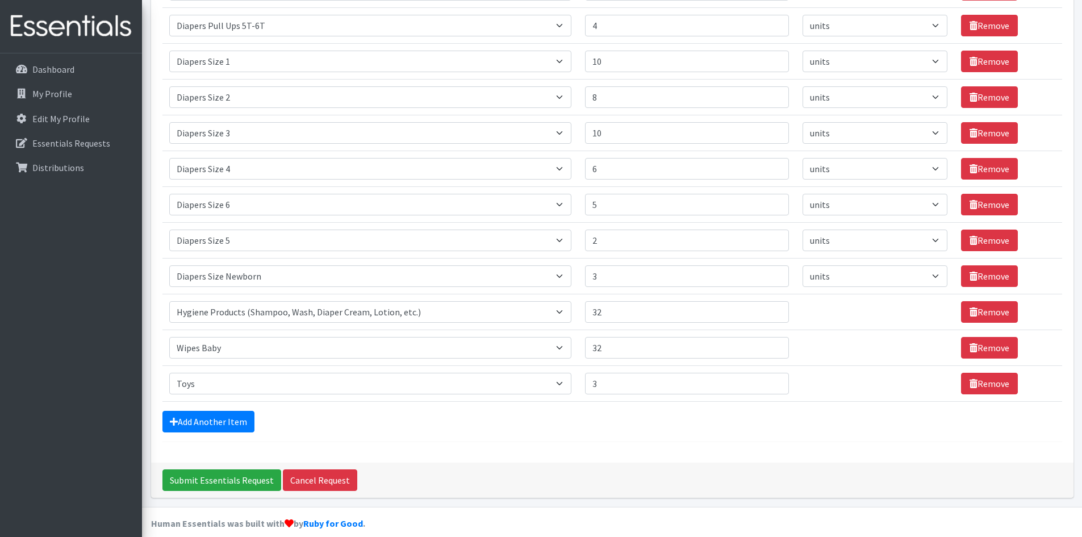
scroll to position [360, 0]
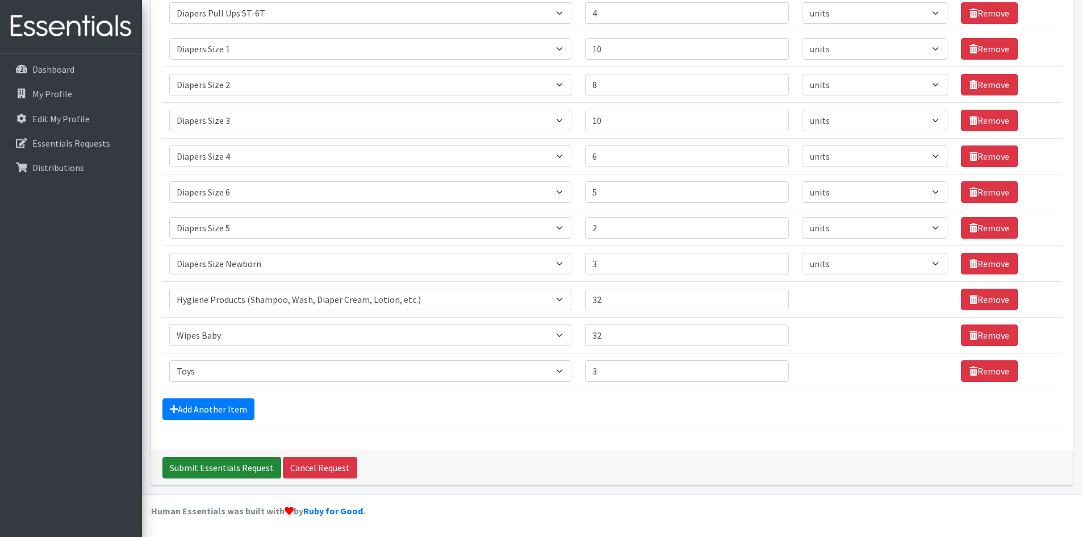
type textarea "Any size of coats, jackets for boys and girls"
click at [245, 476] on input "Submit Essentials Request" at bounding box center [222, 468] width 119 height 22
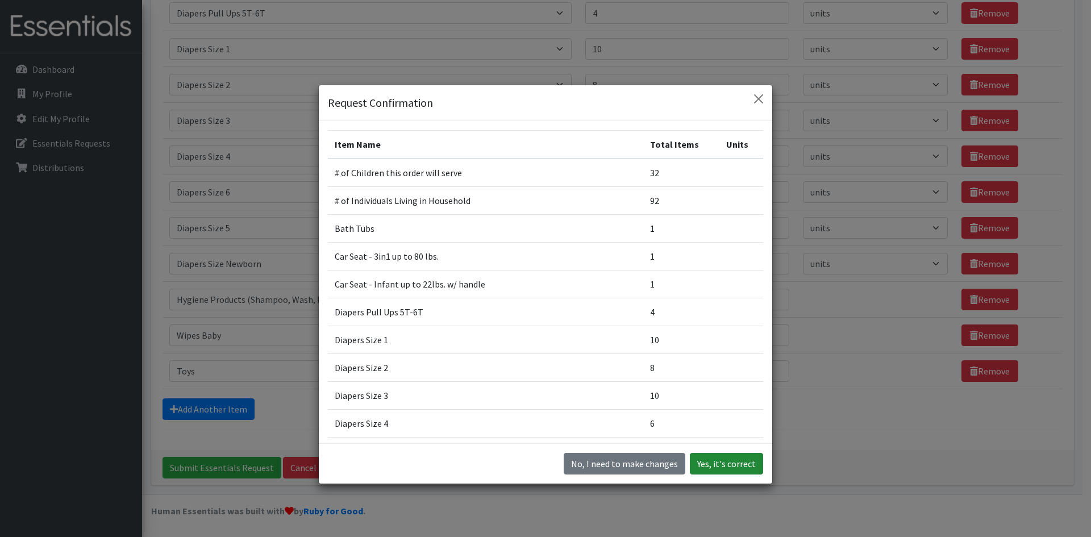
click at [714, 461] on button "Yes, it's correct" at bounding box center [726, 464] width 73 height 22
